Goal: Task Accomplishment & Management: Complete application form

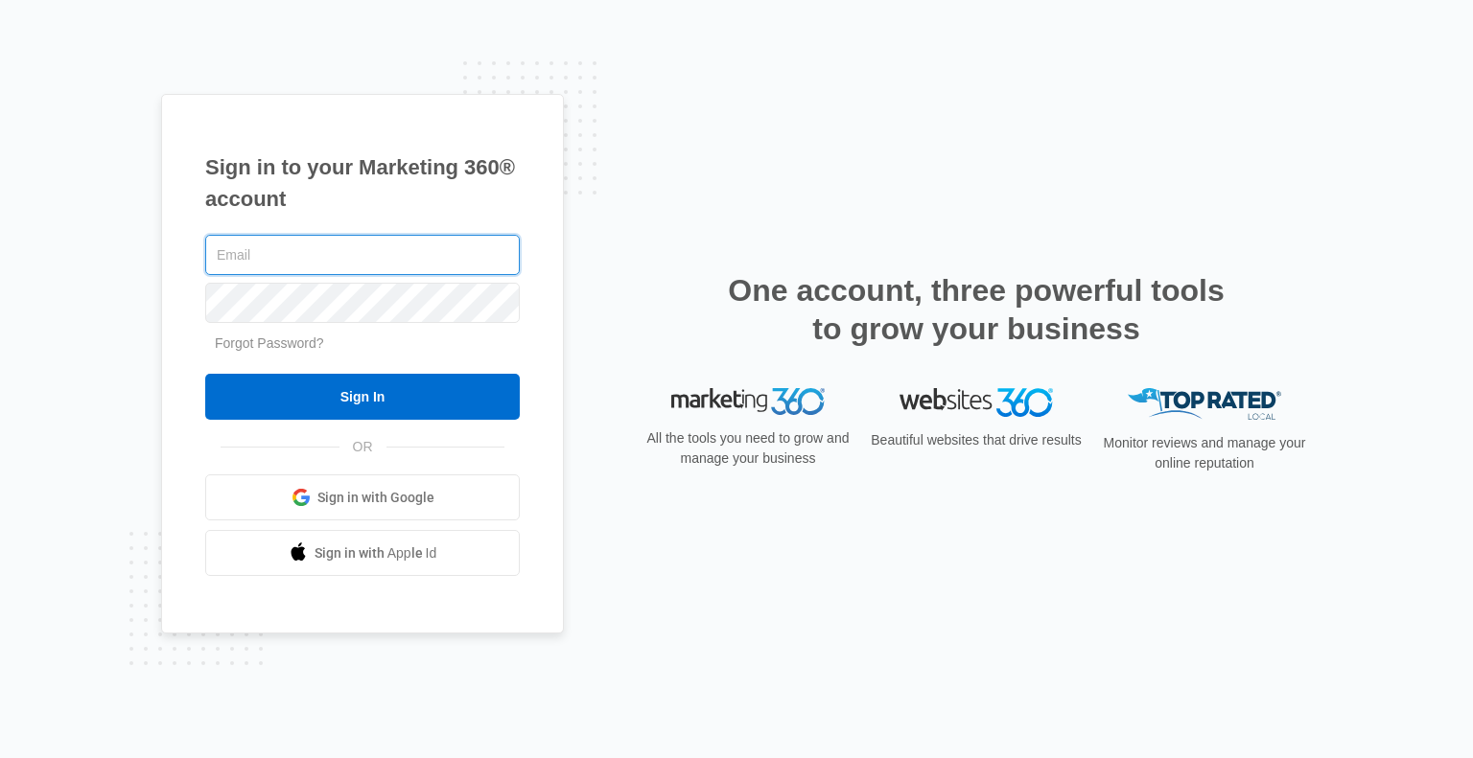
paste input "[EMAIL_ADDRESS][DOMAIN_NAME] : 30papI$Jo3&16"
click at [425, 248] on input "[EMAIL_ADDRESS][DOMAIN_NAME] : 30papI$Jo3&16" at bounding box center [362, 255] width 314 height 40
click at [376, 253] on input "[EMAIL_ADDRESS][DOMAIN_NAME] : 30papI$Jo3&16" at bounding box center [362, 255] width 314 height 40
type input "[EMAIL_ADDRESS][DOMAIN_NAME]"
click at [205, 374] on input "Sign In" at bounding box center [362, 397] width 314 height 46
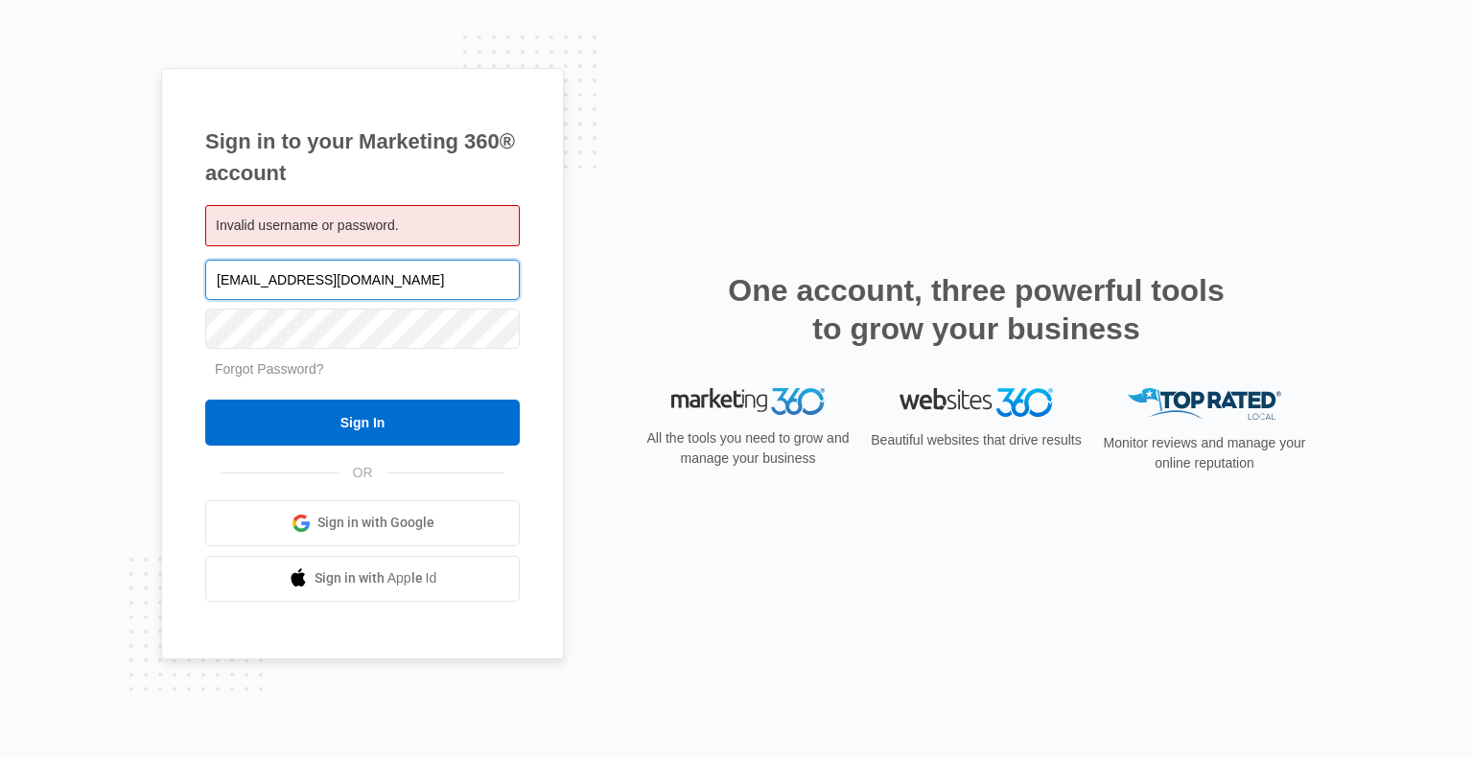
paste input "[EMAIL_ADDRESS][DOMAIN_NAME]:h.2p4Px!T*JirSC"
click at [365, 274] on input "[EMAIL_ADDRESS][DOMAIN_NAME]:h.2p4Px!T*JirSC" at bounding box center [362, 280] width 314 height 40
type input "[EMAIL_ADDRESS][DOMAIN_NAME]"
click at [205, 400] on input "Sign In" at bounding box center [362, 423] width 314 height 46
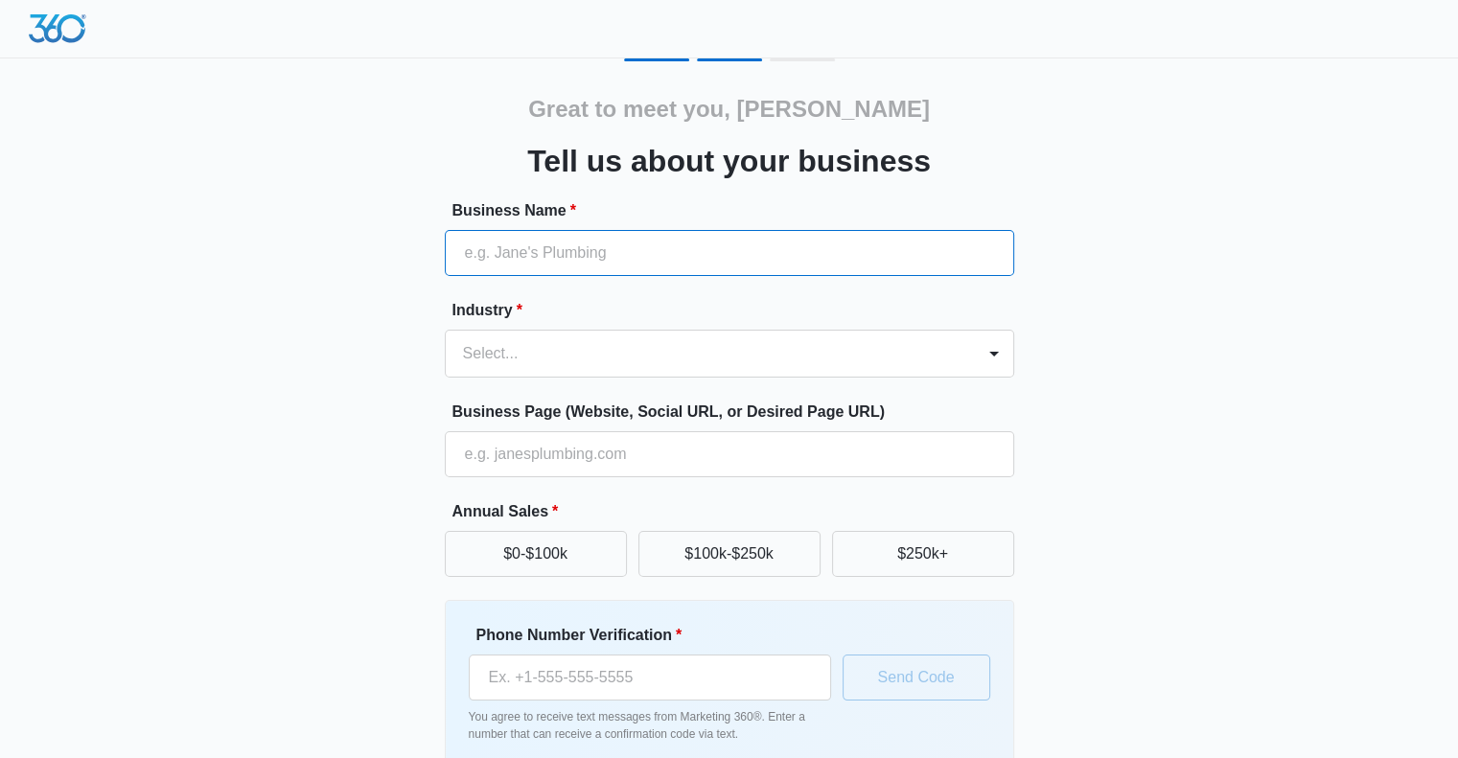
click at [781, 255] on input "Business Name *" at bounding box center [729, 253] width 569 height 46
type input "ltdpA"
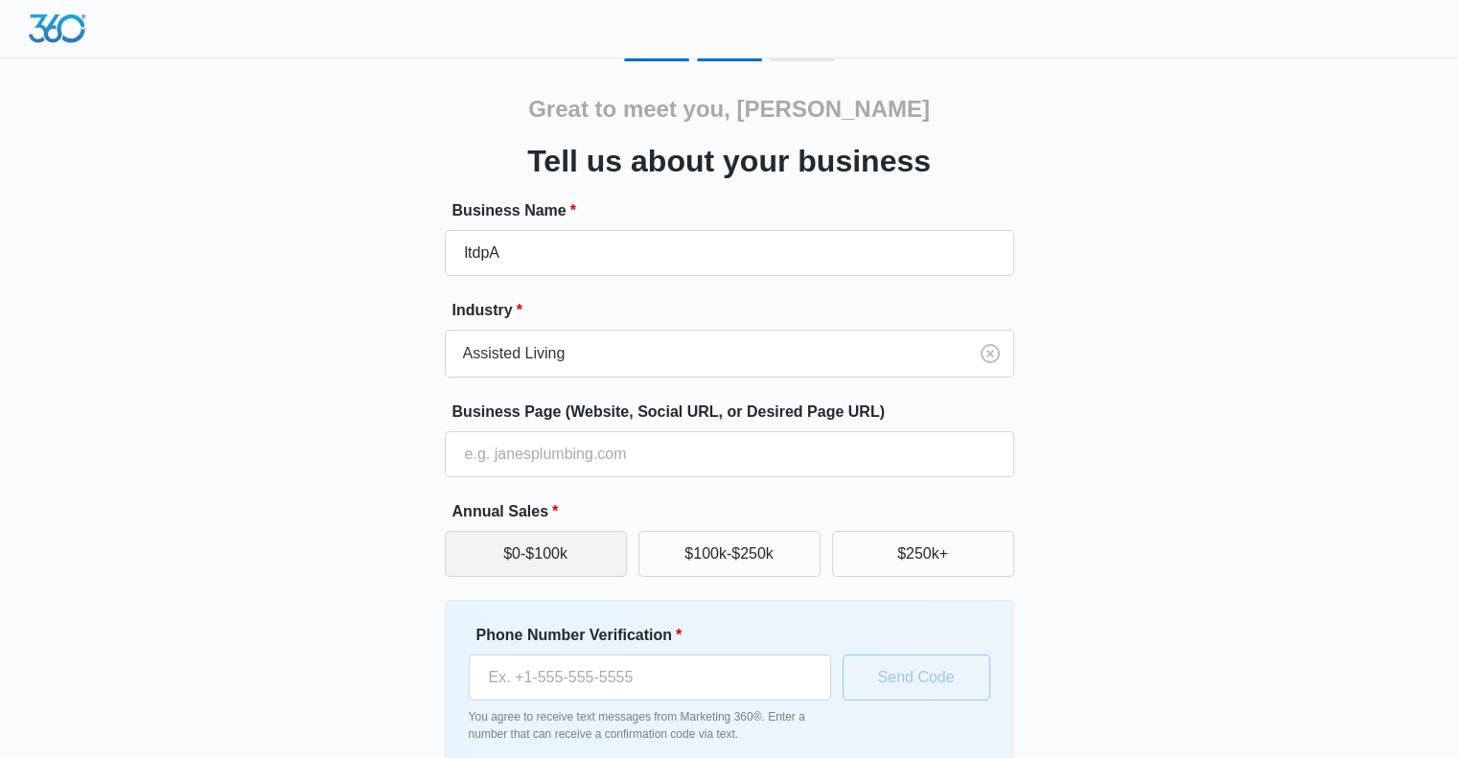
click at [576, 555] on button "$0-$100k" at bounding box center [536, 554] width 182 height 46
